Goal: Use online tool/utility: Utilize a website feature to perform a specific function

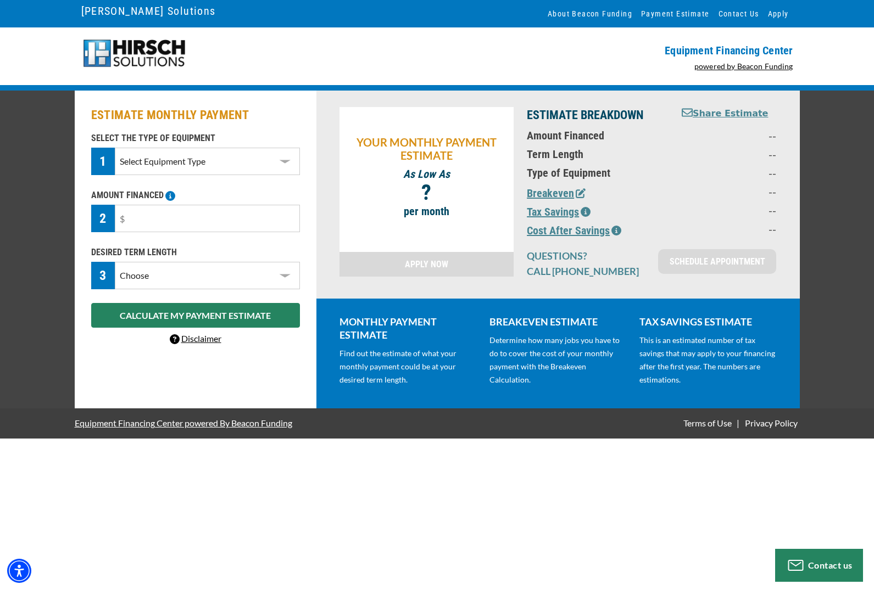
select select "1"
click at [176, 224] on input "text" at bounding box center [207, 218] width 185 height 27
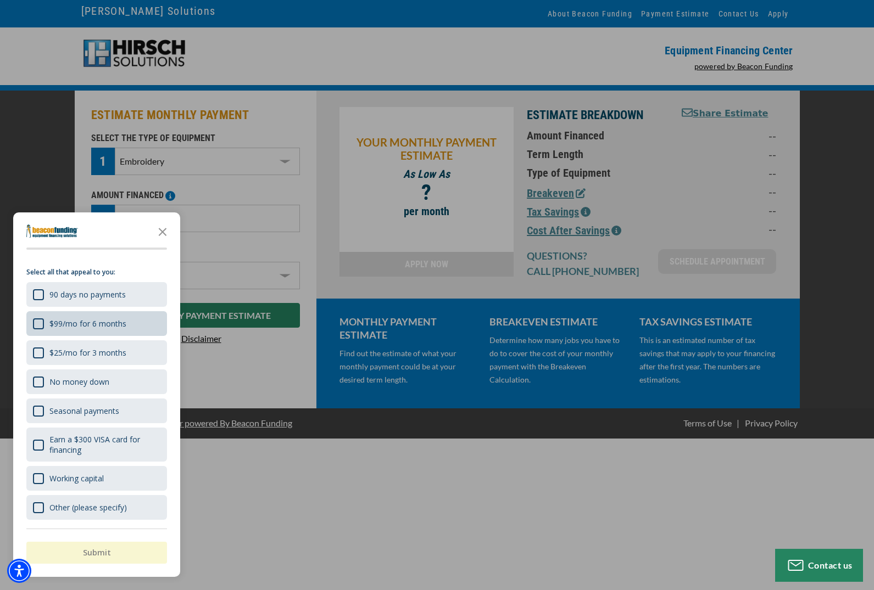
scroll to position [17, 0]
click at [163, 232] on polygon "Close the survey" at bounding box center [163, 232] width 8 height 8
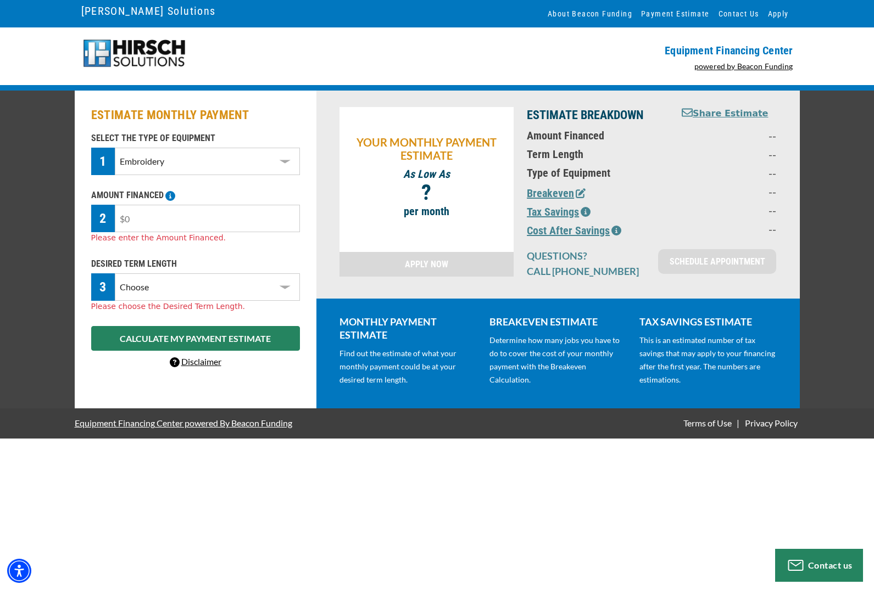
click at [225, 217] on input "text" at bounding box center [207, 218] width 185 height 27
type input "$2"
type input "$12,900"
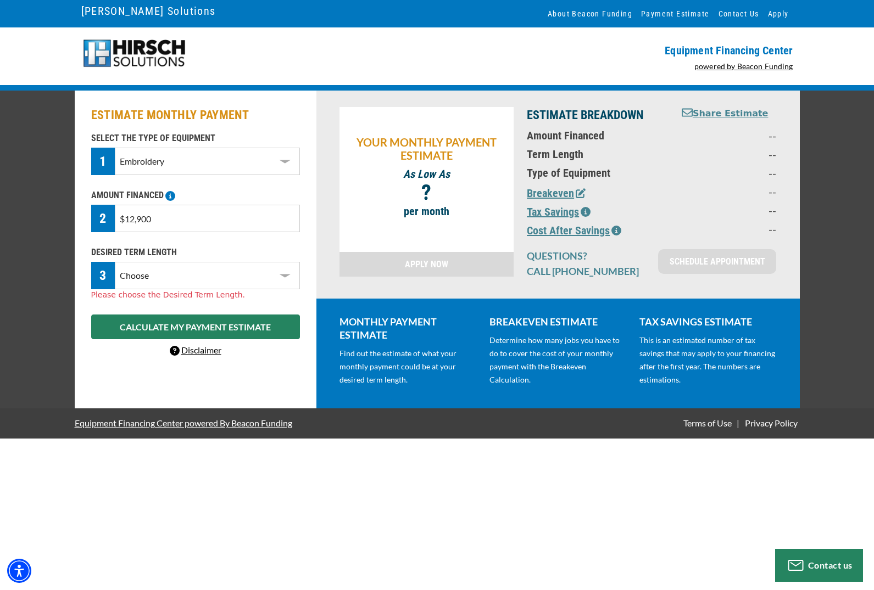
select select "48"
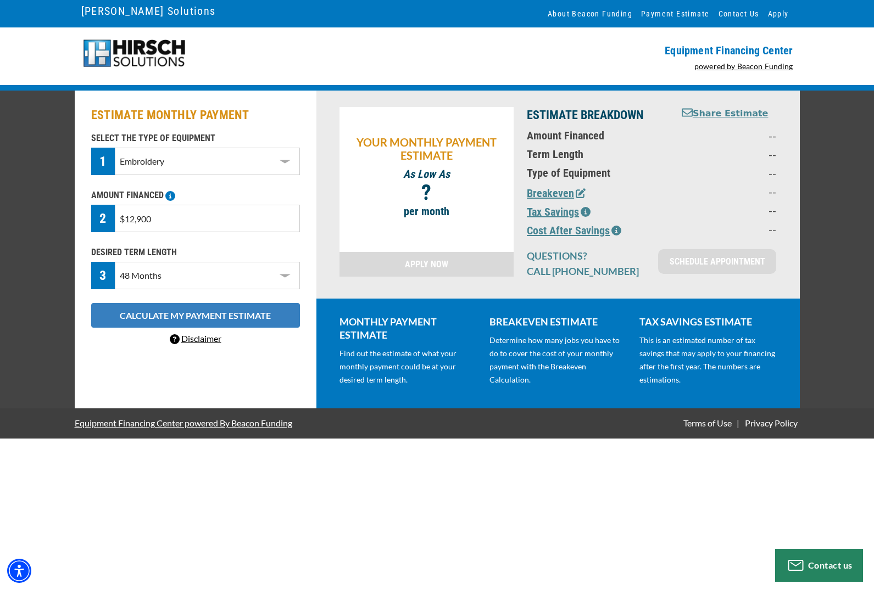
click at [261, 314] on button "CALCULATE MY PAYMENT ESTIMATE" at bounding box center [195, 315] width 209 height 25
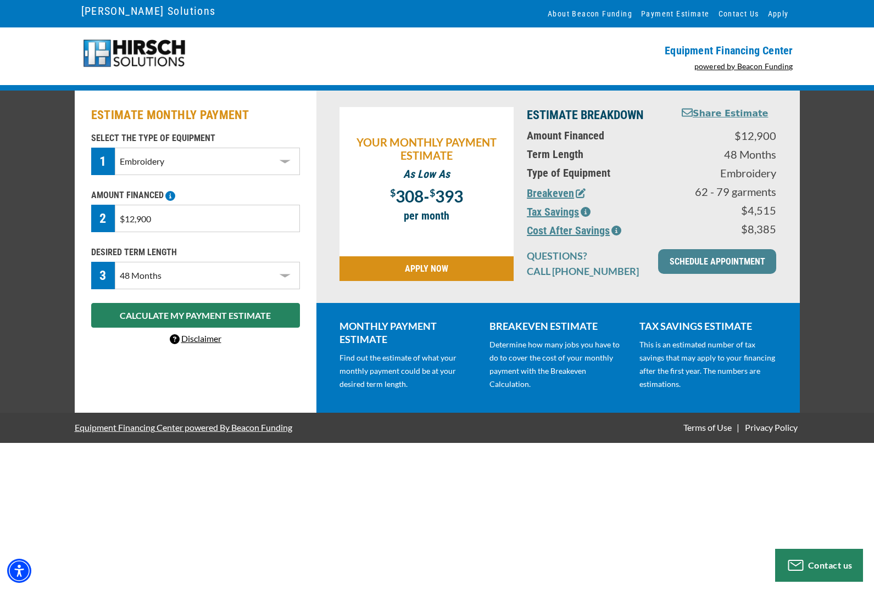
click at [556, 193] on button "Breakeven" at bounding box center [556, 193] width 59 height 16
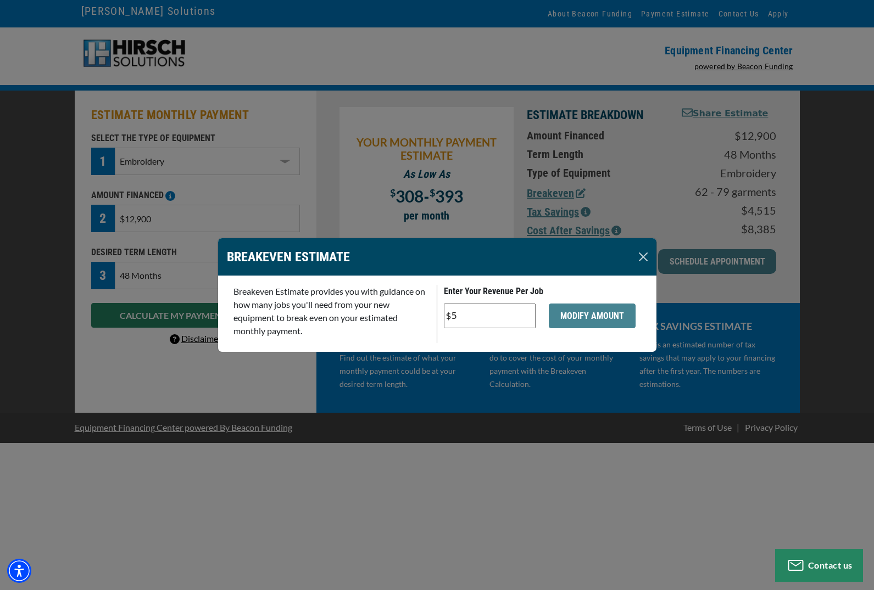
click at [647, 256] on button "Close" at bounding box center [643, 257] width 18 height 18
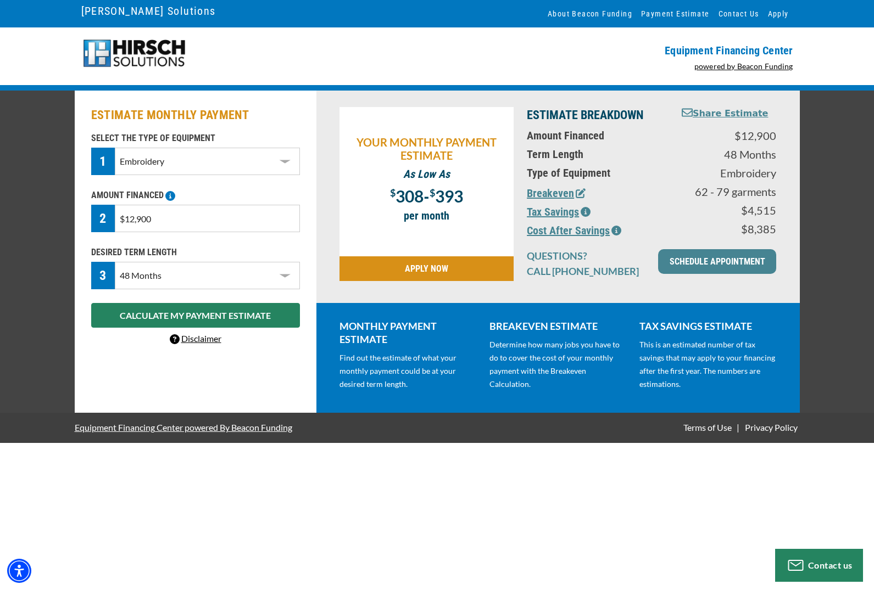
click at [560, 211] on button "Tax Savings" at bounding box center [559, 212] width 64 height 16
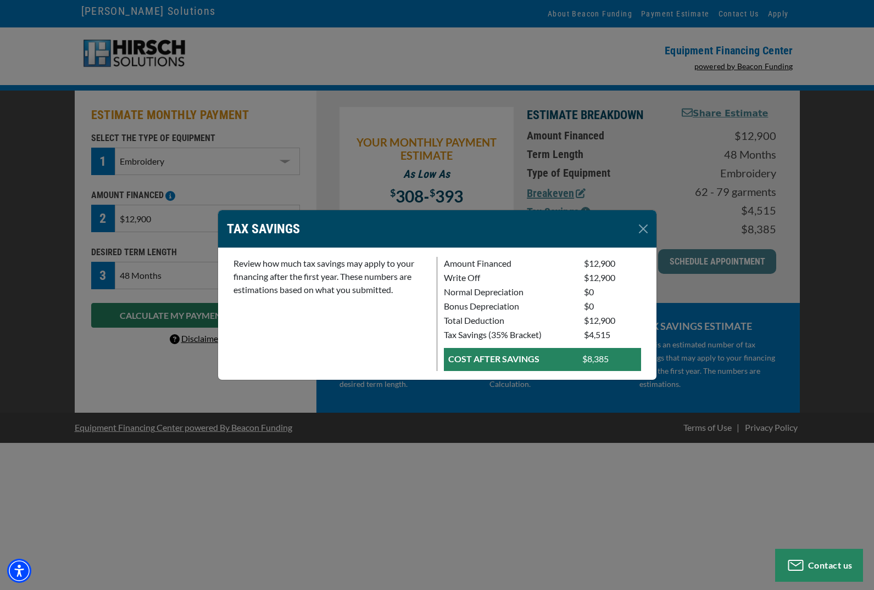
click at [516, 179] on div "TAX SAVINGS Review how much tax savings may apply to your financing after the f…" at bounding box center [437, 295] width 874 height 590
